Goal: Task Accomplishment & Management: Use online tool/utility

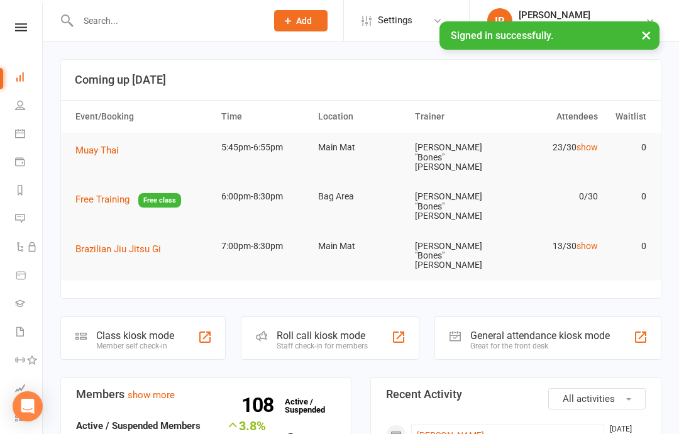
click at [143, 316] on div "Class kiosk mode Member self check-in" at bounding box center [142, 337] width 165 height 43
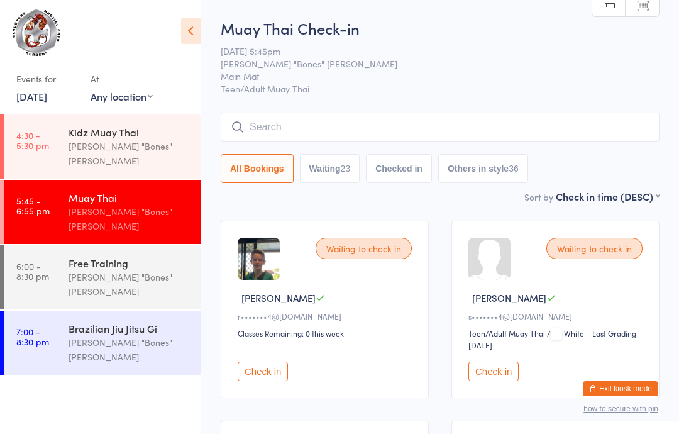
click at [92, 256] on div "Free Training" at bounding box center [129, 263] width 121 height 14
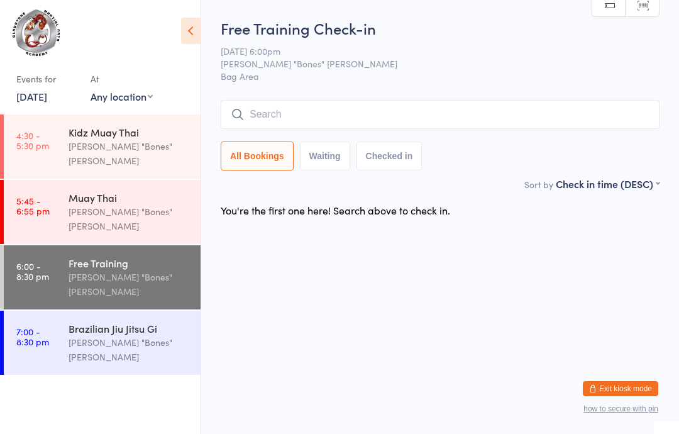
click at [467, 105] on input "search" at bounding box center [440, 114] width 439 height 29
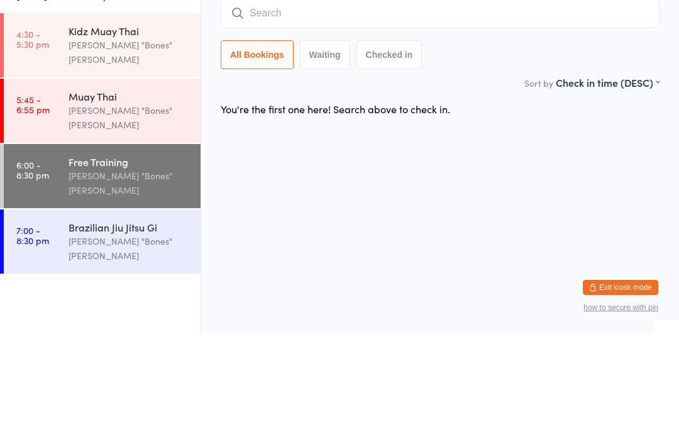
type input "M"
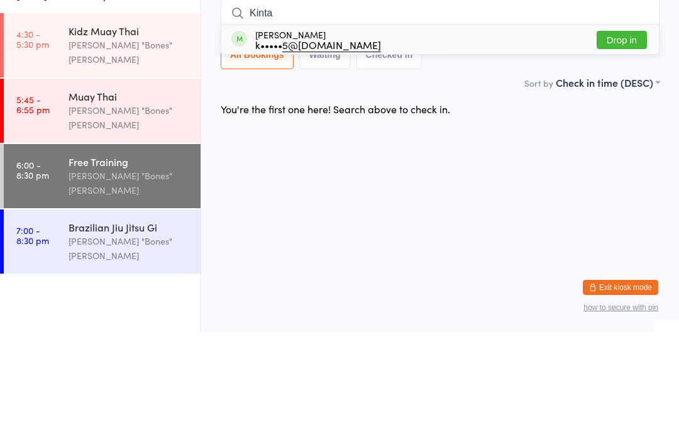
type input "Kinta"
click at [626, 132] on button "Drop in" at bounding box center [622, 141] width 50 height 18
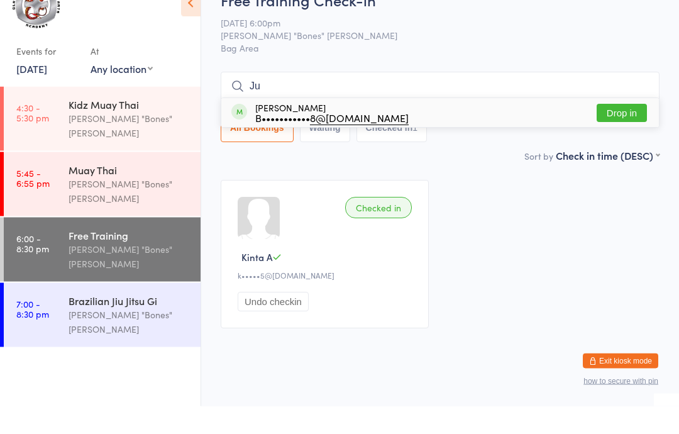
type input "Ju"
click at [617, 132] on button "Drop in" at bounding box center [622, 141] width 50 height 18
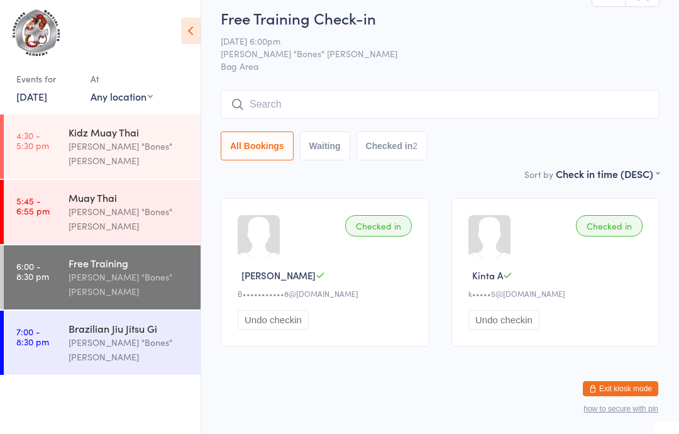
click at [625, 67] on div "Free Training Check-in 11 Sep 6:00pm Ryan "Bones" Lambert Bag Area Manual searc…" at bounding box center [440, 87] width 439 height 159
click at [572, 90] on input "search" at bounding box center [440, 104] width 439 height 29
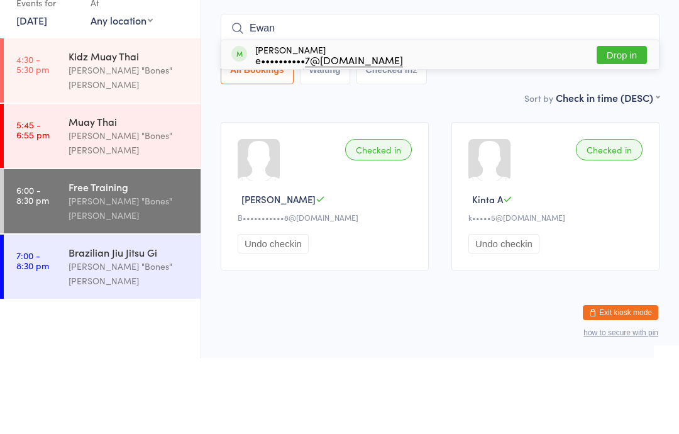
type input "Ewan"
click at [631, 116] on div "Ewan Smart e•••••••••• 7@gmail.com Drop in" at bounding box center [440, 130] width 438 height 29
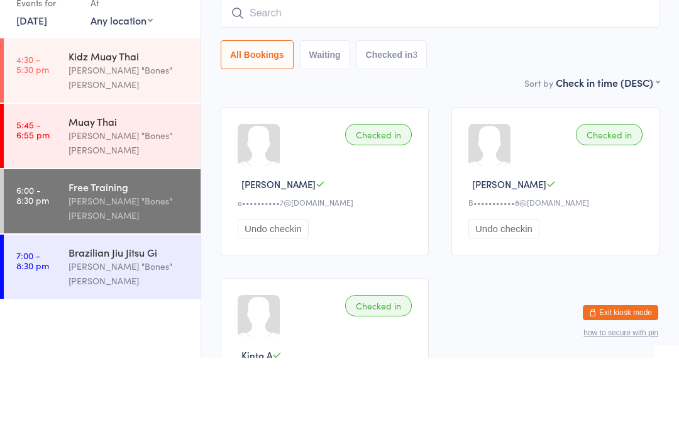
click at [523, 116] on div "All Bookings Waiting Checked in 3" at bounding box center [440, 130] width 439 height 29
